Goal: Task Accomplishment & Management: Manage account settings

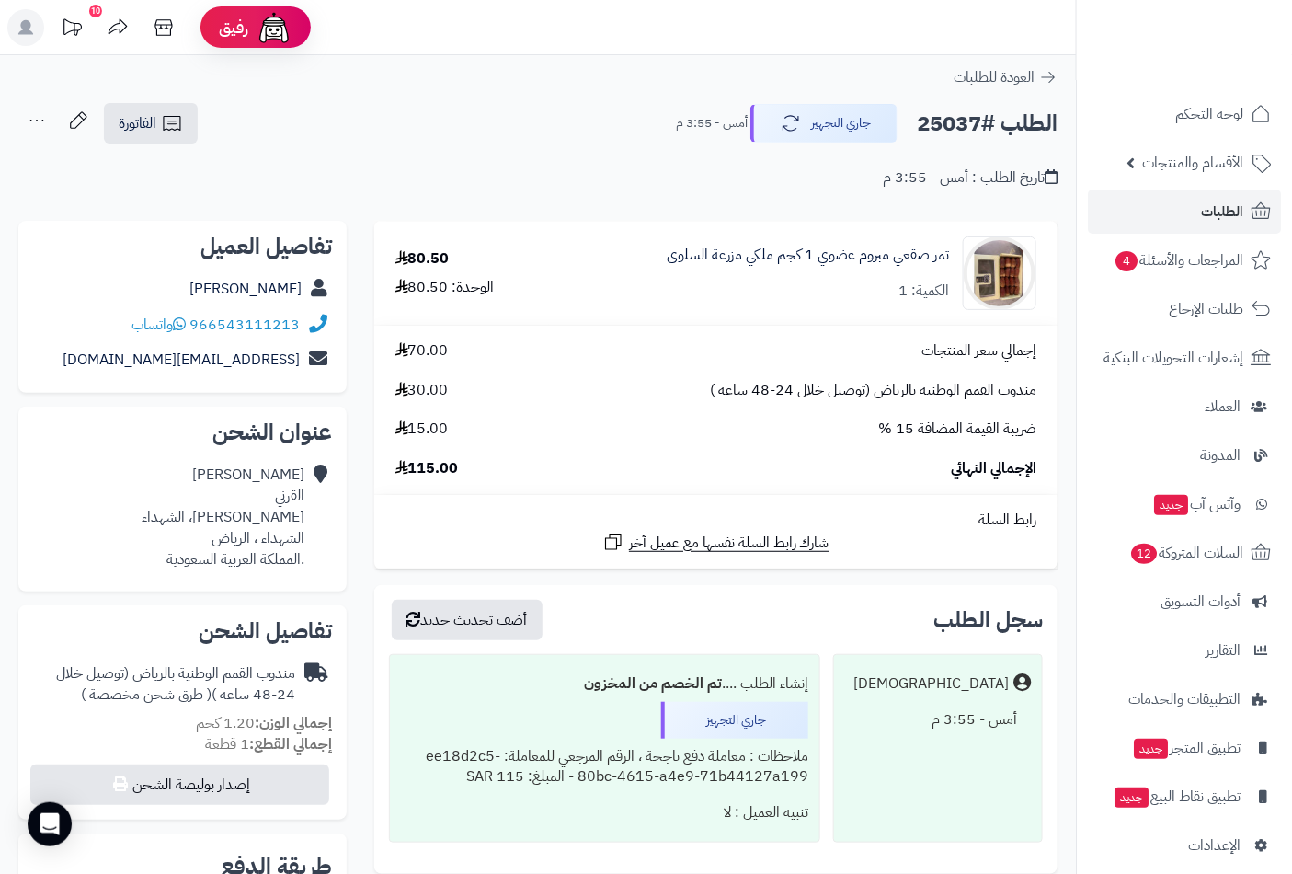
click at [1212, 214] on span "الطلبات" at bounding box center [1222, 212] width 42 height 26
click at [1209, 216] on span "الطلبات" at bounding box center [1222, 212] width 42 height 26
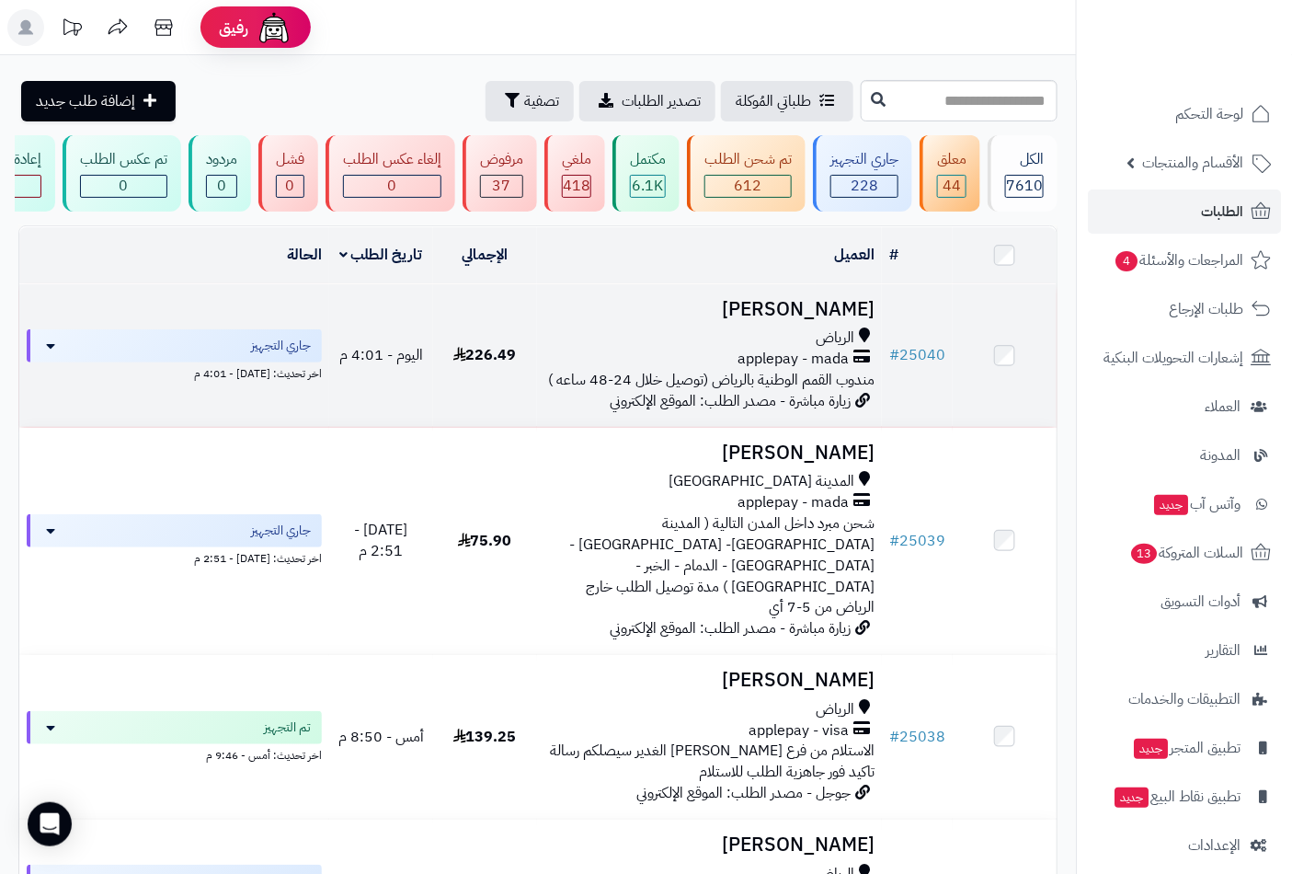
click at [812, 362] on span "applepay - mada" at bounding box center [792, 359] width 111 height 21
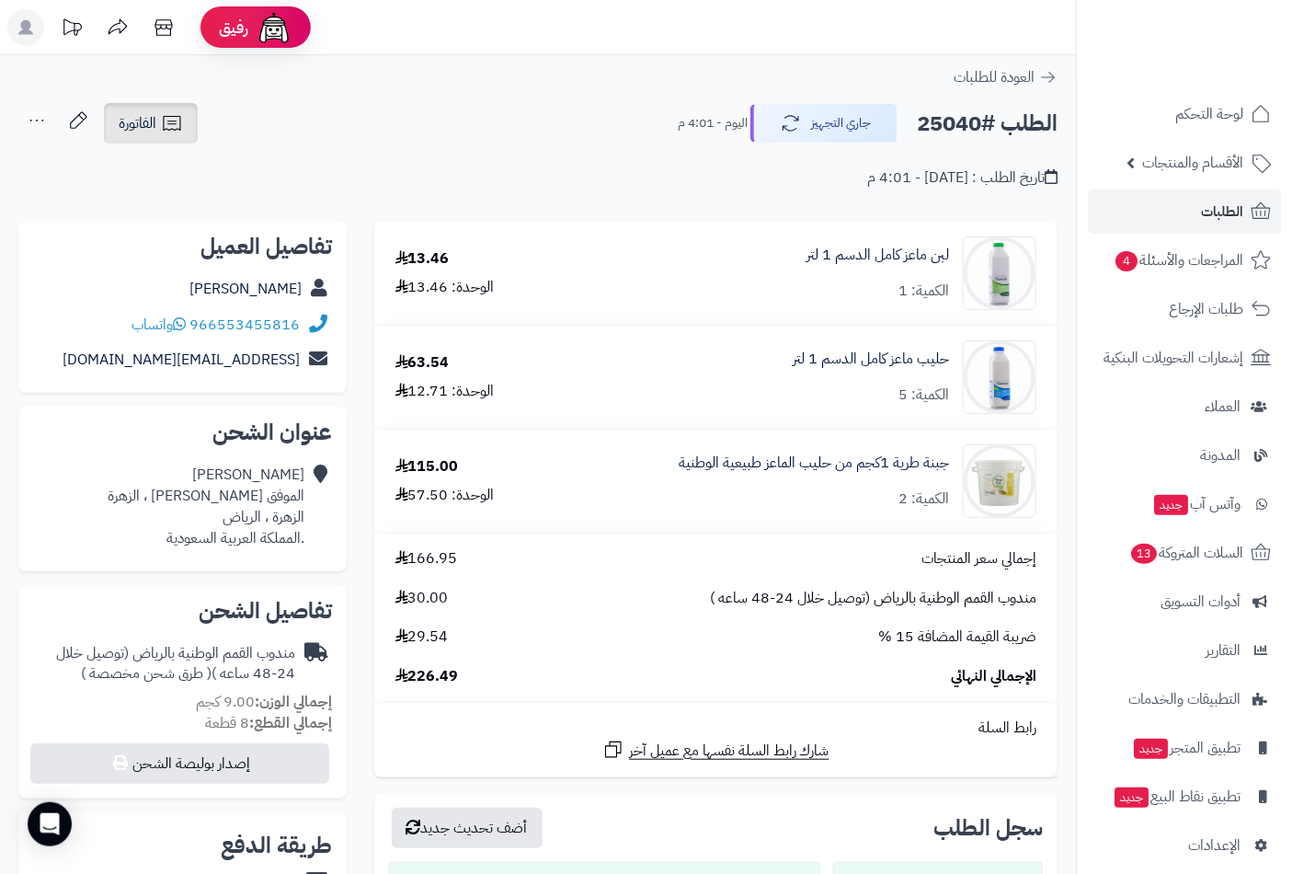
click at [147, 123] on span "الفاتورة" at bounding box center [138, 123] width 38 height 22
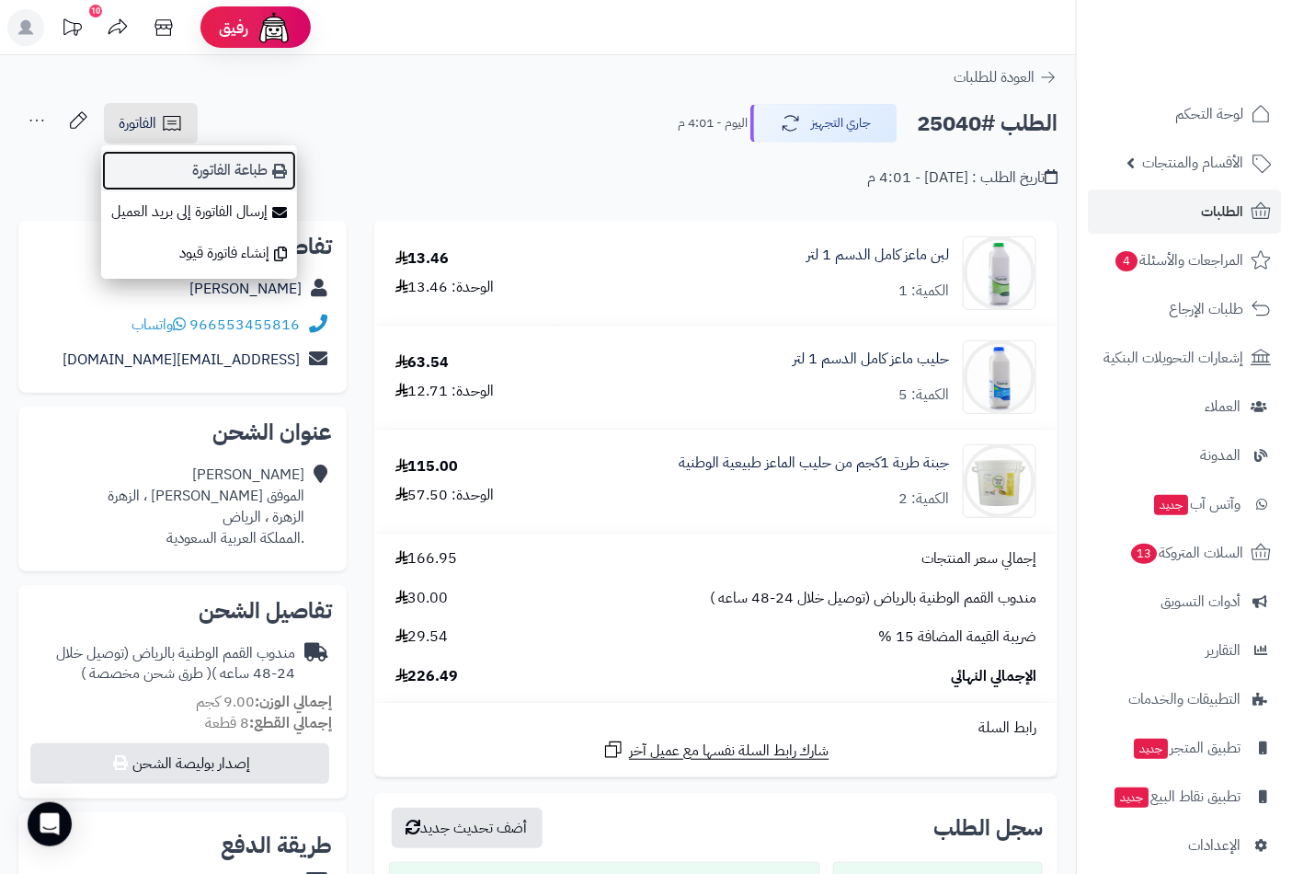
click at [221, 172] on link "طباعة الفاتورة" at bounding box center [199, 170] width 196 height 41
